Goal: Task Accomplishment & Management: Manage account settings

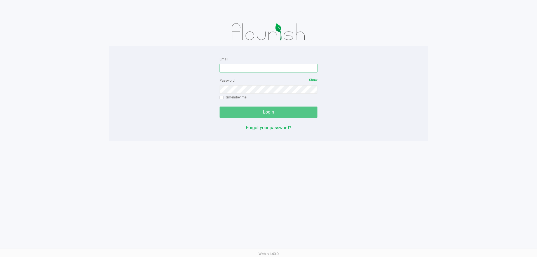
click at [144, 70] on input "Email" at bounding box center [269, 68] width 98 height 8
type input "[EMAIL_ADDRESS][DOMAIN_NAME]"
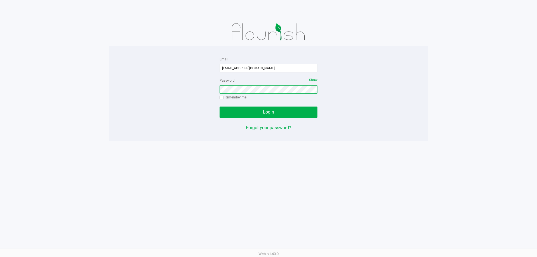
click at [144, 107] on button "Login" at bounding box center [269, 112] width 98 height 11
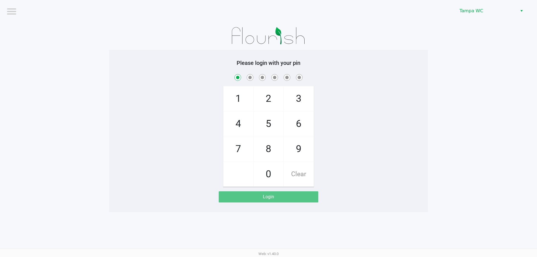
checkbox input "true"
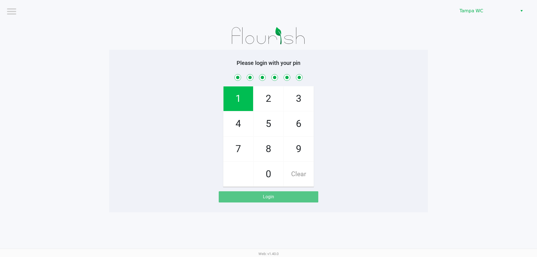
checkbox input "true"
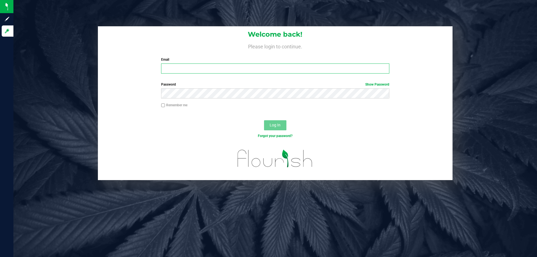
click at [208, 72] on input "Email" at bounding box center [275, 69] width 228 height 10
type input "sswenson@liveparallel.com"
click at [264, 120] on button "Log In" at bounding box center [275, 125] width 22 height 10
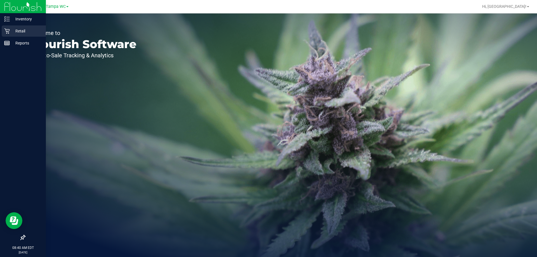
click at [7, 29] on icon at bounding box center [7, 31] width 6 height 6
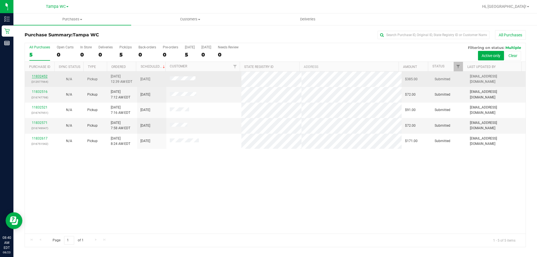
click at [40, 76] on link "11832452" at bounding box center [40, 76] width 16 height 4
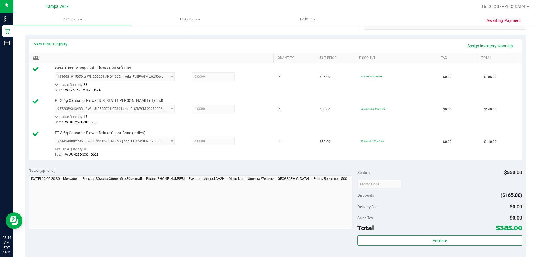
scroll to position [141, 0]
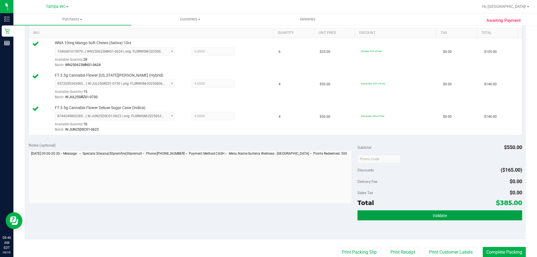
click at [399, 213] on button "Validate" at bounding box center [440, 215] width 165 height 10
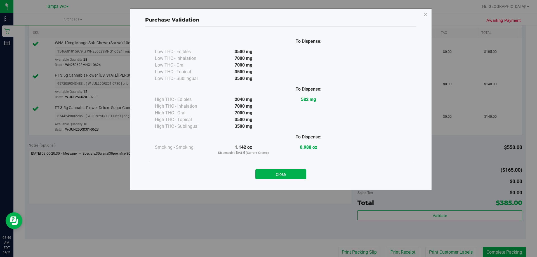
click at [290, 169] on div "Close" at bounding box center [281, 173] width 255 height 14
click at [291, 173] on button "Close" at bounding box center [281, 174] width 51 height 10
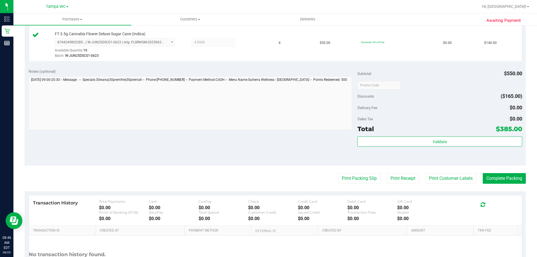
scroll to position [265, 0]
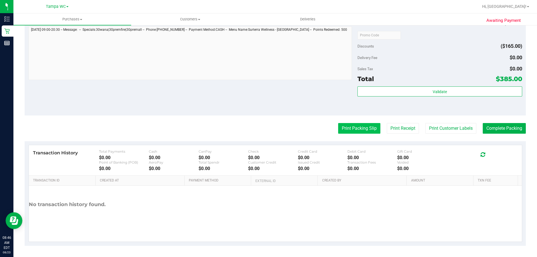
click at [373, 132] on button "Print Packing Slip" at bounding box center [359, 128] width 42 height 11
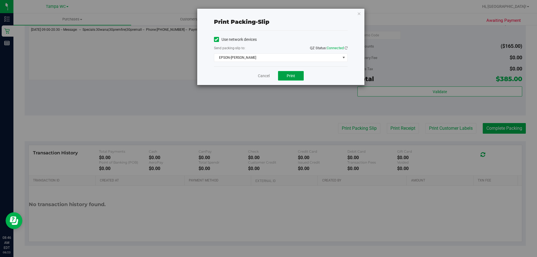
click at [289, 79] on button "Print" at bounding box center [291, 76] width 26 height 10
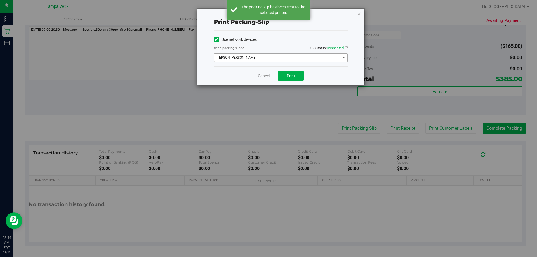
click at [246, 58] on span "EPSON-DAVIS-BISBAL" at bounding box center [277, 58] width 126 height 8
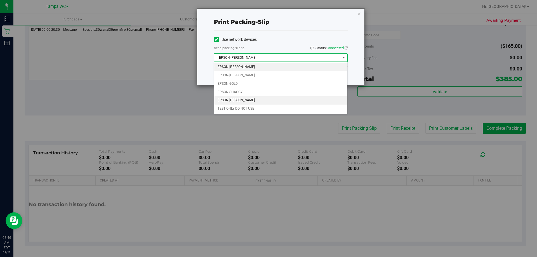
click at [257, 99] on li "EPSON-WILLOW-SMITH" at bounding box center [280, 100] width 133 height 8
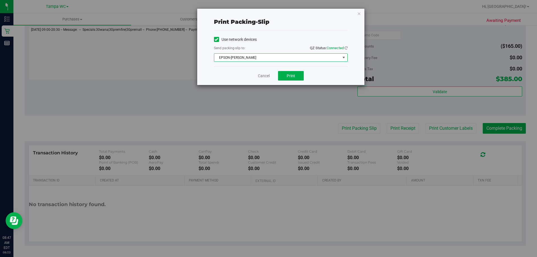
click at [362, 15] on div "Print packing-slip Use network devices Send packing-slip to: QZ Status: Connect…" at bounding box center [280, 47] width 167 height 76
click at [358, 15] on icon "button" at bounding box center [359, 13] width 4 height 7
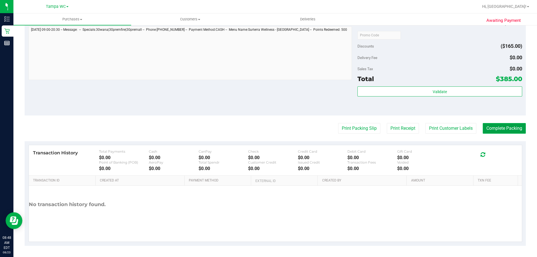
click at [490, 129] on button "Complete Packing" at bounding box center [504, 128] width 43 height 11
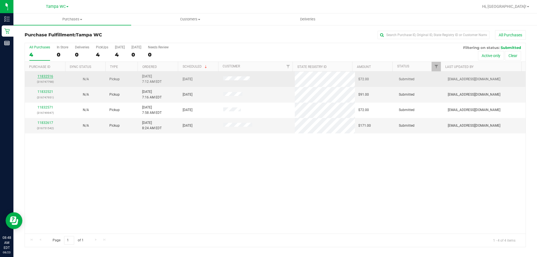
click at [42, 76] on link "11832516" at bounding box center [46, 76] width 16 height 4
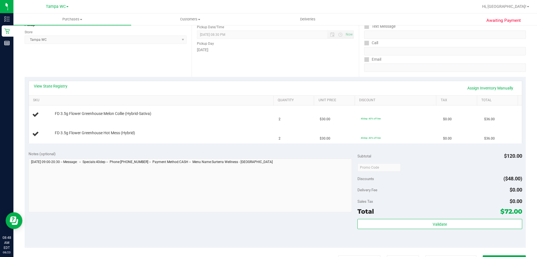
scroll to position [84, 0]
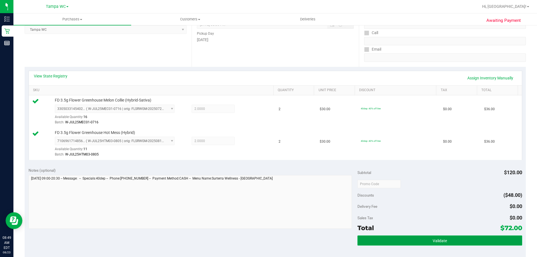
click at [413, 240] on button "Validate" at bounding box center [440, 241] width 165 height 10
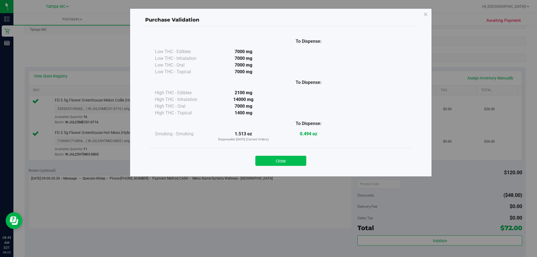
click at [299, 162] on button "Close" at bounding box center [281, 161] width 51 height 10
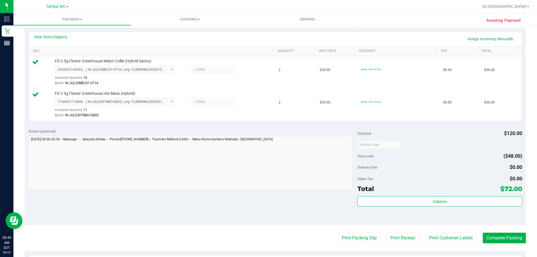
scroll to position [196, 0]
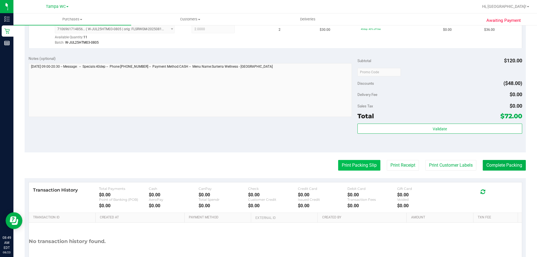
click at [366, 169] on button "Print Packing Slip" at bounding box center [359, 165] width 42 height 11
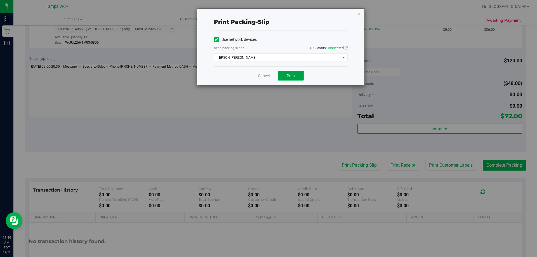
click at [294, 72] on button "Print" at bounding box center [291, 76] width 26 height 10
click at [259, 74] on link "Cancel" at bounding box center [264, 76] width 12 height 6
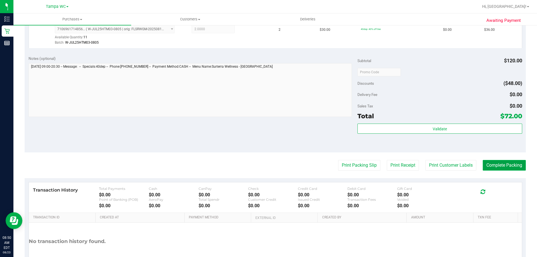
click at [522, 165] on button "Complete Packing" at bounding box center [504, 165] width 43 height 11
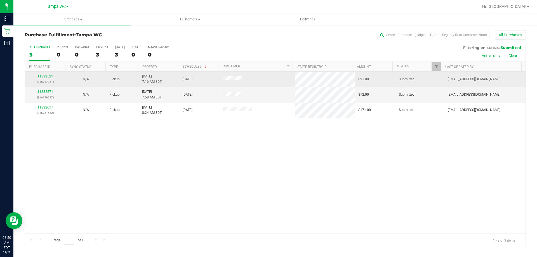
click at [42, 76] on link "11832521" at bounding box center [46, 76] width 16 height 4
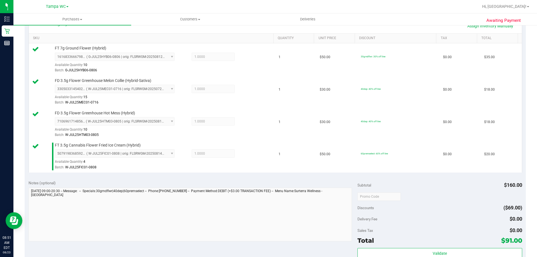
scroll to position [196, 0]
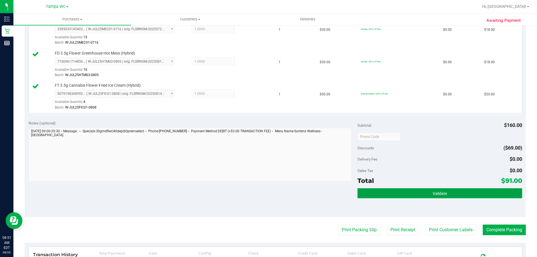
click at [383, 194] on button "Validate" at bounding box center [440, 193] width 165 height 10
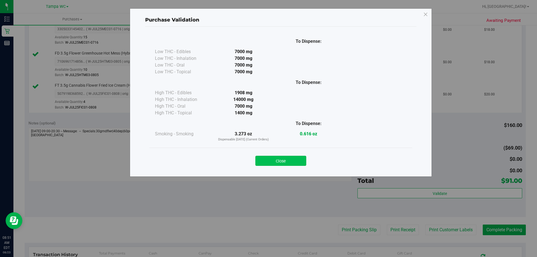
click at [292, 160] on button "Close" at bounding box center [281, 161] width 51 height 10
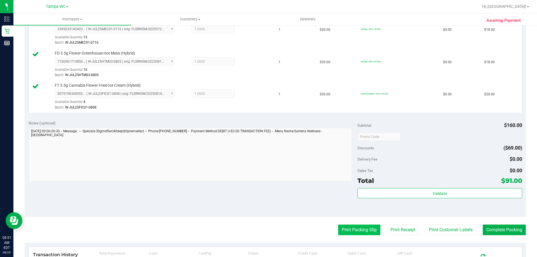
click at [354, 229] on button "Print Packing Slip" at bounding box center [359, 230] width 42 height 11
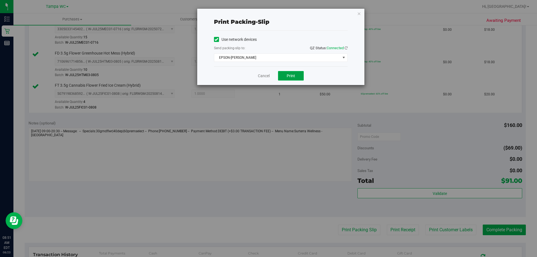
click at [295, 78] on button "Print" at bounding box center [291, 76] width 26 height 10
click at [270, 77] on div "Cancel Print" at bounding box center [281, 75] width 134 height 19
click at [268, 77] on link "Cancel" at bounding box center [264, 76] width 12 height 6
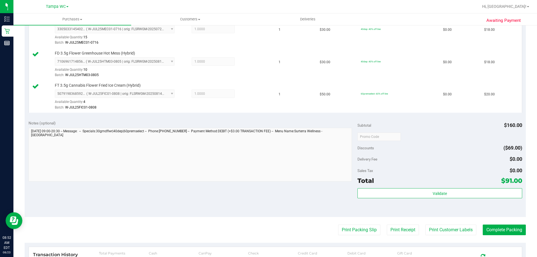
scroll to position [280, 0]
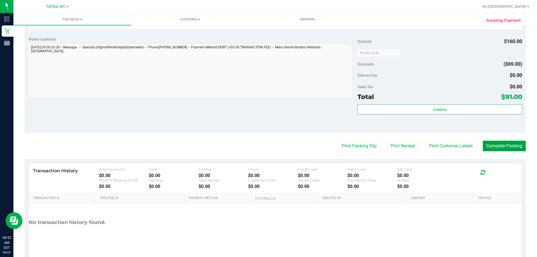
click at [492, 148] on button "Complete Packing" at bounding box center [504, 146] width 43 height 11
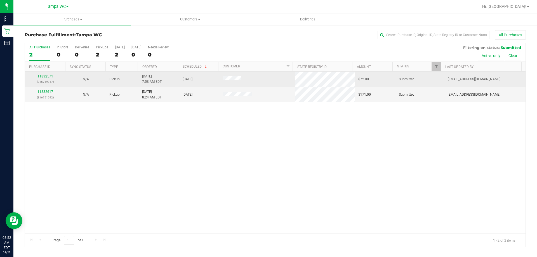
click at [46, 78] on link "11832571" at bounding box center [46, 76] width 16 height 4
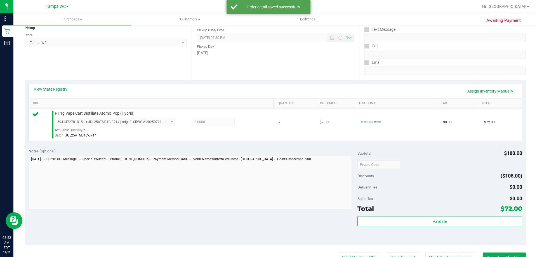
scroll to position [84, 0]
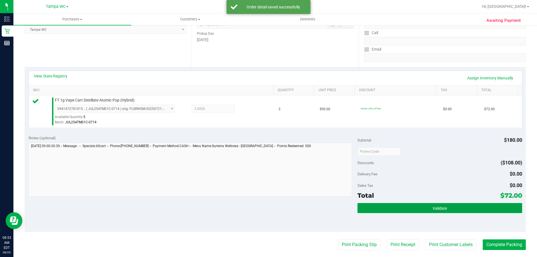
click at [379, 211] on button "Validate" at bounding box center [440, 208] width 165 height 10
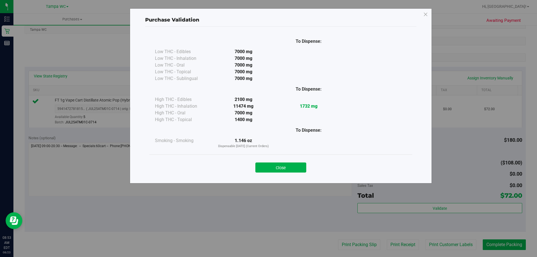
click at [299, 168] on button "Close" at bounding box center [281, 168] width 51 height 10
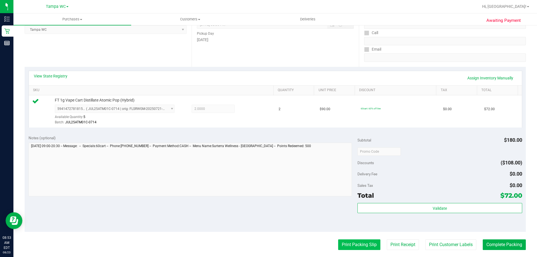
click at [363, 250] on button "Print Packing Slip" at bounding box center [359, 245] width 42 height 11
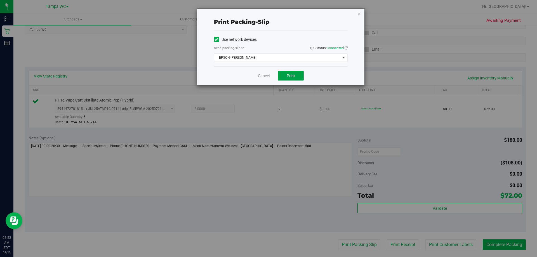
click at [296, 72] on button "Print" at bounding box center [291, 76] width 26 height 10
drag, startPoint x: 268, startPoint y: 74, endPoint x: 272, endPoint y: 74, distance: 4.2
click at [268, 74] on link "Cancel" at bounding box center [264, 76] width 12 height 6
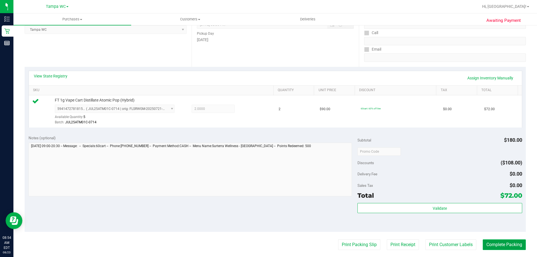
click at [491, 241] on button "Complete Packing" at bounding box center [504, 245] width 43 height 11
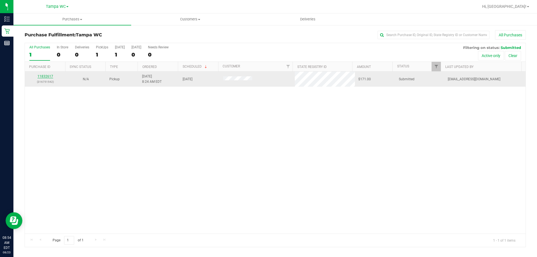
click at [43, 75] on link "11832617" at bounding box center [46, 76] width 16 height 4
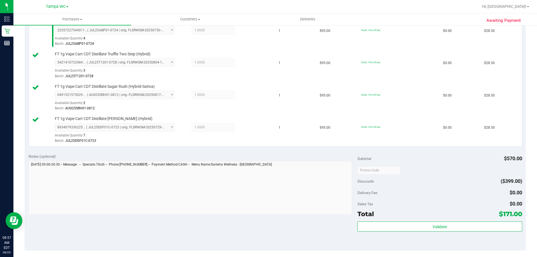
scroll to position [308, 0]
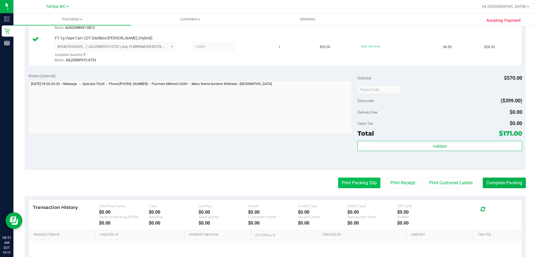
click at [367, 183] on button "Print Packing Slip" at bounding box center [359, 183] width 42 height 11
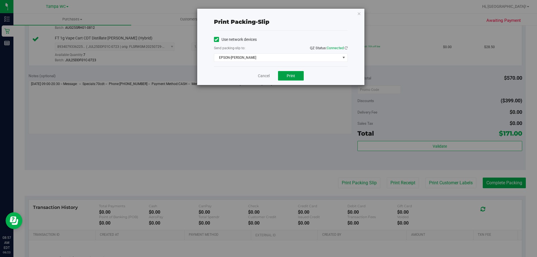
click at [290, 75] on span "Print" at bounding box center [291, 76] width 8 height 4
click at [359, 12] on icon "button" at bounding box center [359, 13] width 4 height 7
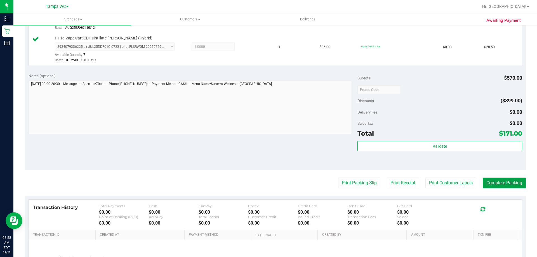
click at [508, 182] on button "Complete Packing" at bounding box center [504, 183] width 43 height 11
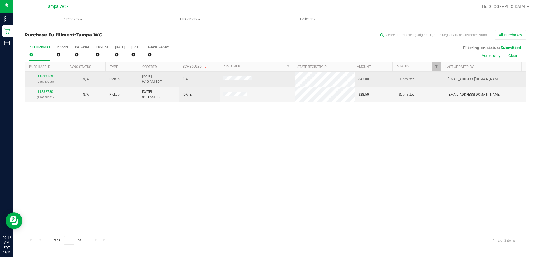
click at [50, 75] on link "11832769" at bounding box center [46, 76] width 16 height 4
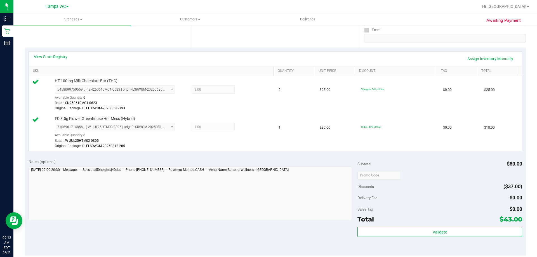
scroll to position [140, 0]
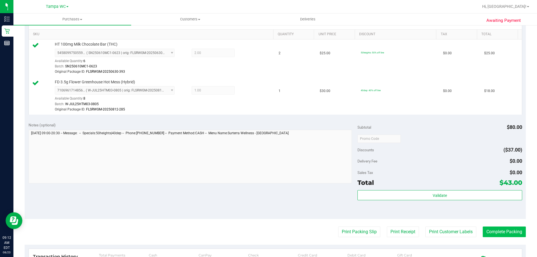
click at [501, 237] on purchase-details "Back Edit Purchase Cancel Purchase View Profile # 11832769 BioTrack ID: - Submi…" at bounding box center [275, 119] width 501 height 459
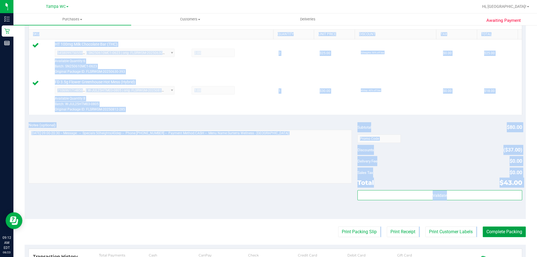
click at [501, 236] on button "Complete Packing" at bounding box center [504, 232] width 43 height 11
click at [169, 184] on div at bounding box center [191, 157] width 324 height 55
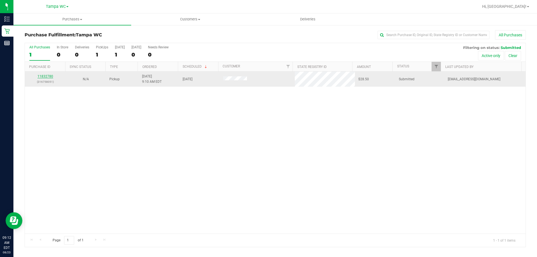
click at [50, 78] on link "11832780" at bounding box center [46, 76] width 16 height 4
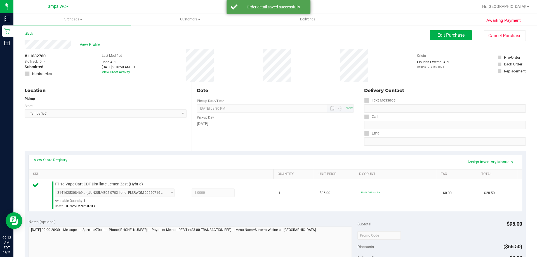
drag, startPoint x: 63, startPoint y: 28, endPoint x: 323, endPoint y: 112, distance: 273.0
click at [323, 112] on span "08/23/2025 08:30 PM Now" at bounding box center [275, 108] width 157 height 8
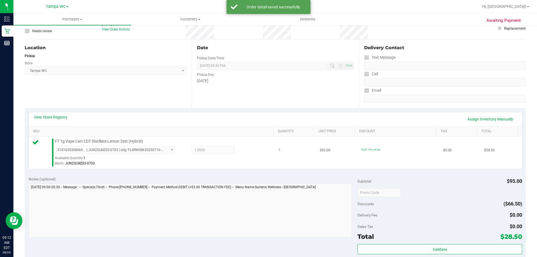
scroll to position [84, 0]
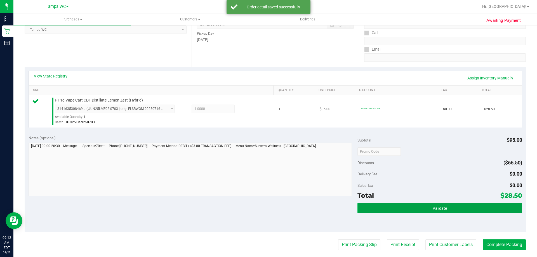
click at [408, 205] on button "Validate" at bounding box center [440, 208] width 165 height 10
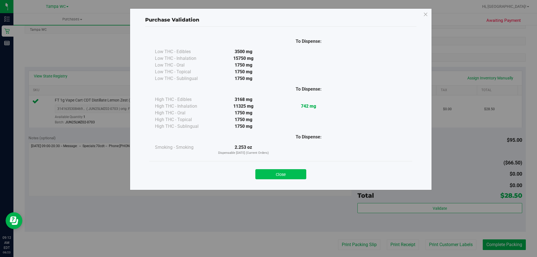
click at [300, 170] on button "Close" at bounding box center [281, 174] width 51 height 10
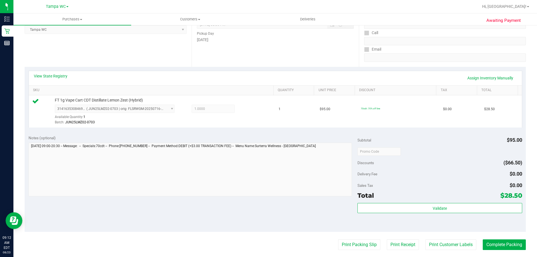
scroll to position [112, 0]
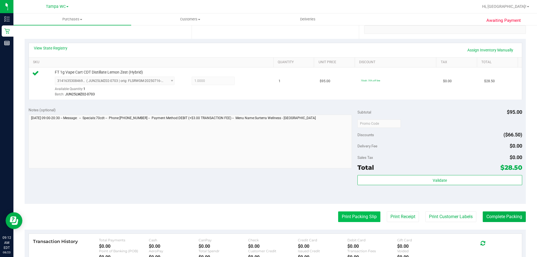
click at [347, 219] on button "Print Packing Slip" at bounding box center [359, 217] width 42 height 11
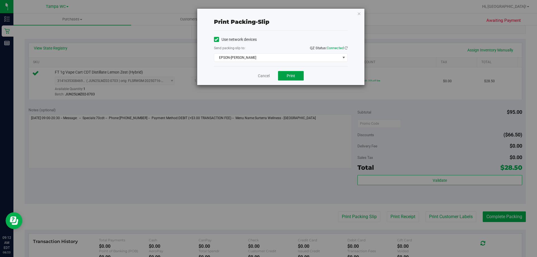
click at [289, 79] on button "Print" at bounding box center [291, 76] width 26 height 10
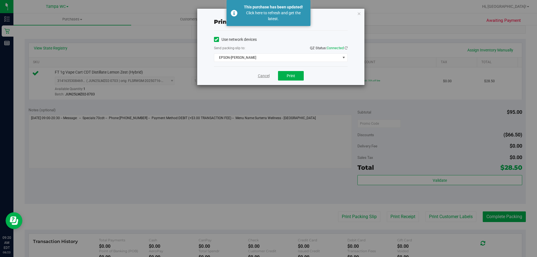
click at [266, 74] on link "Cancel" at bounding box center [264, 76] width 12 height 6
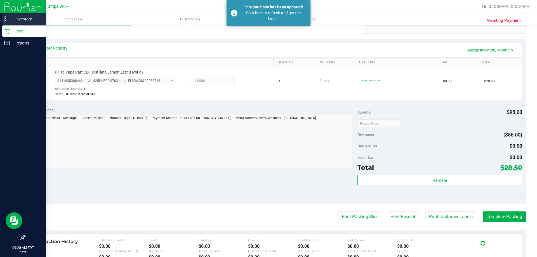
click at [19, 16] on p "Inventory" at bounding box center [27, 19] width 34 height 7
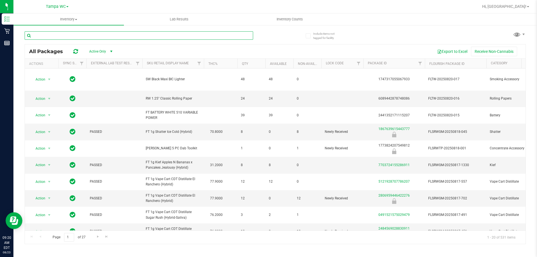
click at [80, 35] on input "text" at bounding box center [139, 35] width 229 height 8
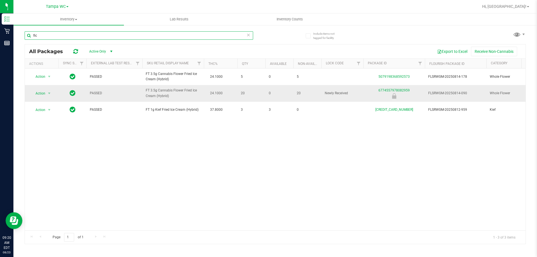
type input "fic"
click at [58, 93] on td "Action Action Global inventory Package audit log Print package label Print prod…" at bounding box center [42, 93] width 34 height 17
click at [47, 93] on span "select" at bounding box center [49, 93] width 4 height 4
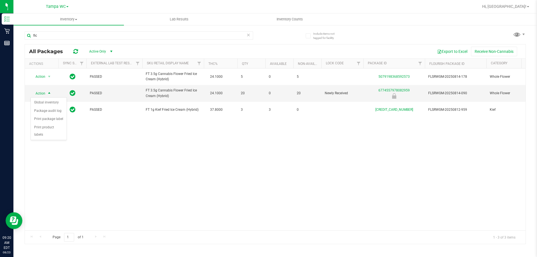
click at [83, 161] on div "Action Action Global inventory Package audit log Print package label Print prod…" at bounding box center [275, 150] width 501 height 162
click at [513, 6] on span "Hi, Sydney!" at bounding box center [504, 6] width 44 height 4
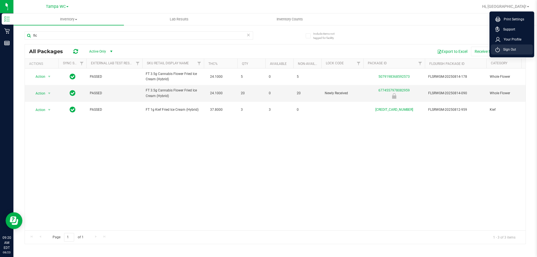
click at [507, 49] on span "Sign Out" at bounding box center [508, 50] width 16 height 6
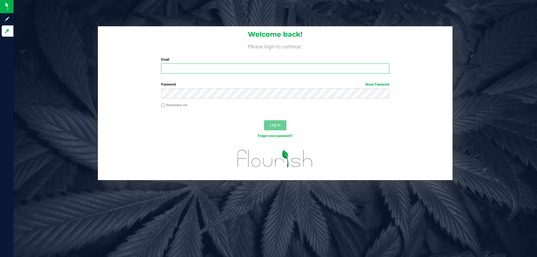
click at [230, 69] on input "Email" at bounding box center [275, 69] width 228 height 10
type input "[EMAIL_ADDRESS][DOMAIN_NAME]"
click at [264, 120] on button "Log In" at bounding box center [275, 125] width 22 height 10
